Goal: Navigation & Orientation: Understand site structure

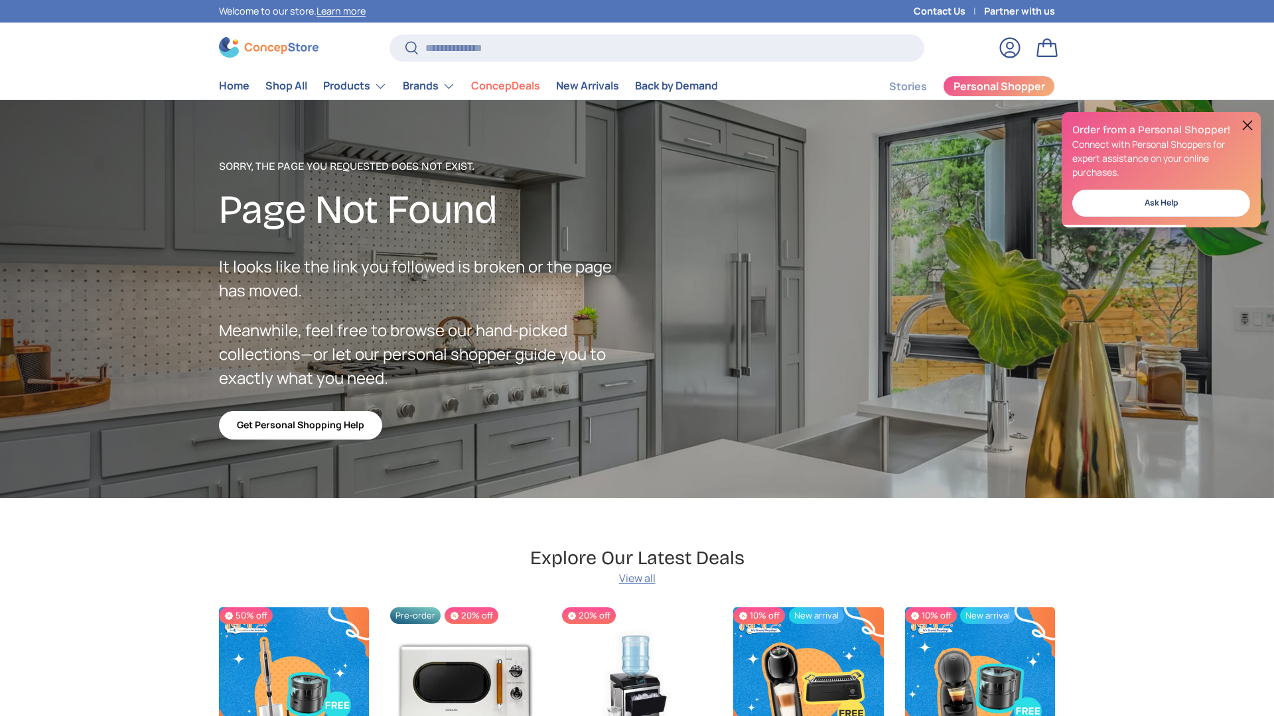
scroll to position [2369, 5424]
